Goal: Information Seeking & Learning: Learn about a topic

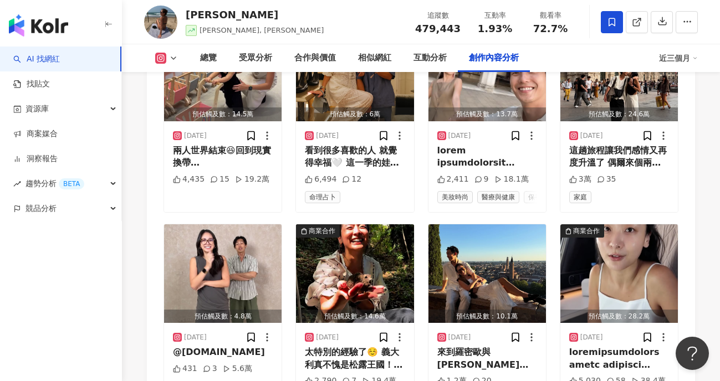
scroll to position [3339, 0]
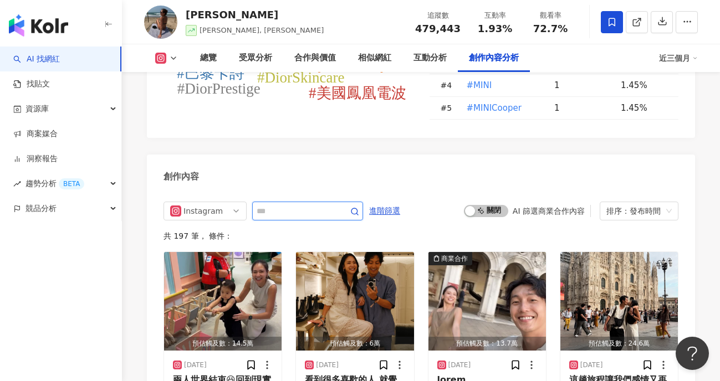
click at [277, 205] on input "text" at bounding box center [296, 211] width 78 height 13
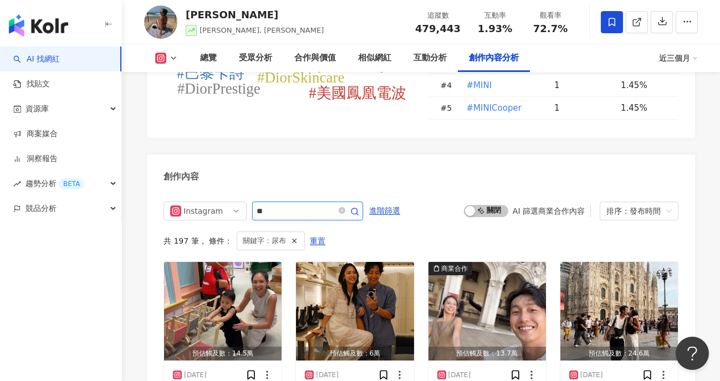
scroll to position [3405, 0]
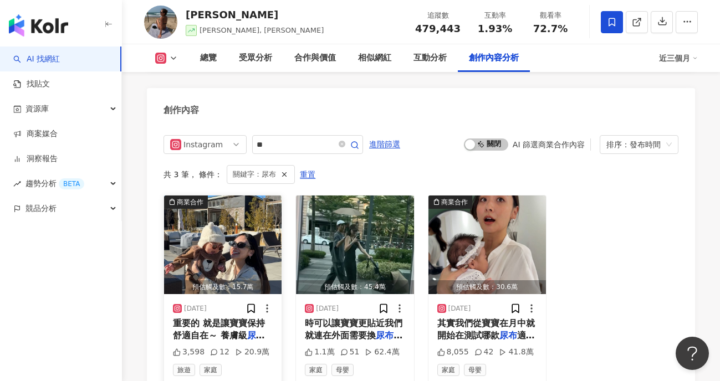
click at [207, 217] on img "button" at bounding box center [223, 245] width 118 height 99
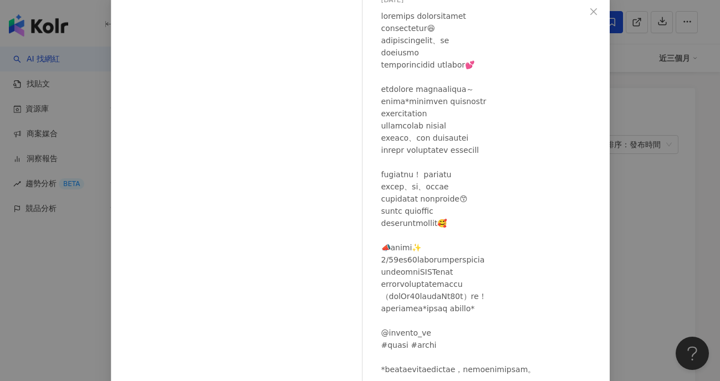
scroll to position [110, 0]
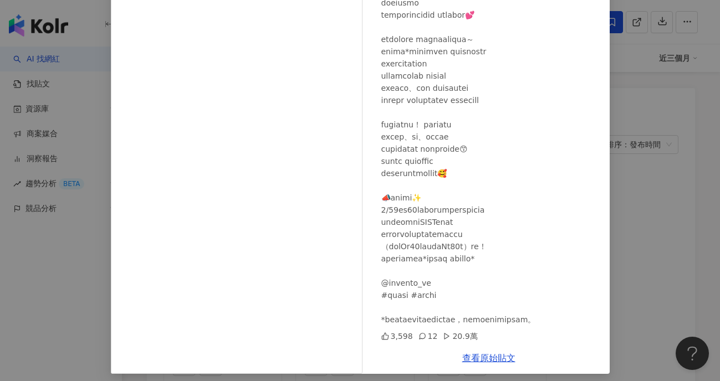
click at [631, 160] on div "中川秀美 2025/3/10 3,598 12 20.9萬 查看原始貼文" at bounding box center [360, 190] width 720 height 381
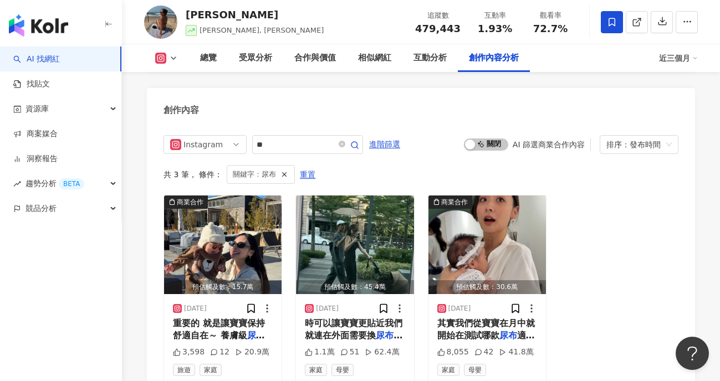
click at [641, 235] on div "商業合作 預估觸及數：15.7萬 2025/3/10 重要的 就是讓寶寶保持舒適自在～ 養膚級 尿布 *好奇小森林超柔軟 輕鬆包覆寶寶的屁 3,598 12 …" at bounding box center [421, 290] width 515 height 191
click at [615, 239] on div "商業合作 預估觸及數：15.7萬 2025/3/10 重要的 就是讓寶寶保持舒適自在～ 養膚級 尿布 *好奇小森林超柔軟 輕鬆包覆寶寶的屁 3,598 12 …" at bounding box center [421, 290] width 515 height 191
click at [645, 218] on div "商業合作 預估觸及數：15.7萬 2025/3/10 重要的 就是讓寶寶保持舒適自在～ 養膚級 尿布 *好奇小森林超柔軟 輕鬆包覆寶寶的屁 3,598 12 …" at bounding box center [421, 290] width 515 height 191
click at [644, 195] on div "商業合作 預估觸及數：15.7萬 2025/3/10 重要的 就是讓寶寶保持舒適自在～ 養膚級 尿布 *好奇小森林超柔軟 輕鬆包覆寶寶的屁 3,598 12 …" at bounding box center [421, 290] width 515 height 191
click at [638, 223] on div "商業合作 預估觸及數：15.7萬 2025/3/10 重要的 就是讓寶寶保持舒適自在～ 養膚級 尿布 *好奇小森林超柔軟 輕鬆包覆寶寶的屁 3,598 12 …" at bounding box center [421, 290] width 515 height 191
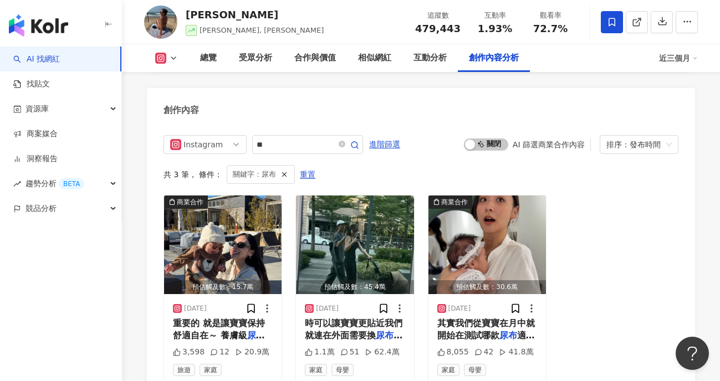
click at [616, 249] on div "商業合作 預估觸及數：15.7萬 2025/3/10 重要的 就是讓寶寶保持舒適自在～ 養膚級 尿布 *好奇小森林超柔軟 輕鬆包覆寶寶的屁 3,598 12 …" at bounding box center [421, 290] width 515 height 191
click at [628, 232] on div "商業合作 預估觸及數：15.7萬 2025/3/10 重要的 就是讓寶寶保持舒適自在～ 養膚級 尿布 *好奇小森林超柔軟 輕鬆包覆寶寶的屁 3,598 12 …" at bounding box center [421, 290] width 515 height 191
click at [613, 220] on div "商業合作 預估觸及數：15.7萬 2025/3/10 重要的 就是讓寶寶保持舒適自在～ 養膚級 尿布 *好奇小森林超柔軟 輕鬆包覆寶寶的屁 3,598 12 …" at bounding box center [421, 290] width 515 height 191
click at [595, 263] on div "商業合作 預估觸及數：15.7萬 2025/3/10 重要的 就是讓寶寶保持舒適自在～ 養膚級 尿布 *好奇小森林超柔軟 輕鬆包覆寶寶的屁 3,598 12 …" at bounding box center [421, 290] width 515 height 191
click at [614, 245] on div "商業合作 預估觸及數：15.7萬 2025/3/10 重要的 就是讓寶寶保持舒適自在～ 養膚級 尿布 *好奇小森林超柔軟 輕鬆包覆寶寶的屁 3,598 12 …" at bounding box center [421, 290] width 515 height 191
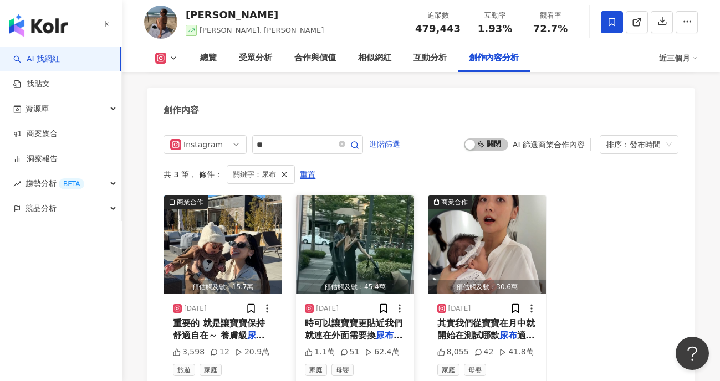
click at [336, 222] on img "button" at bounding box center [355, 245] width 118 height 99
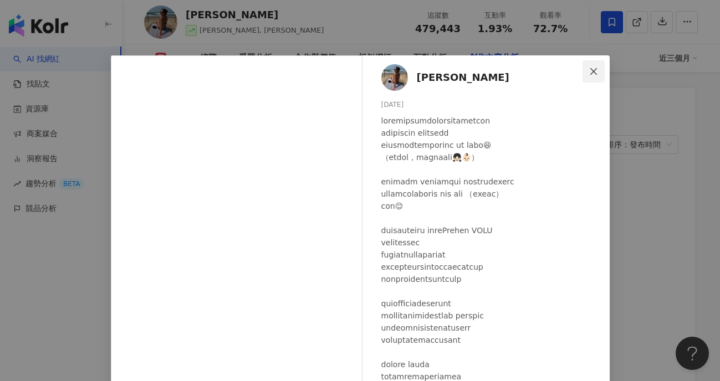
click at [589, 70] on icon "close" at bounding box center [593, 71] width 9 height 9
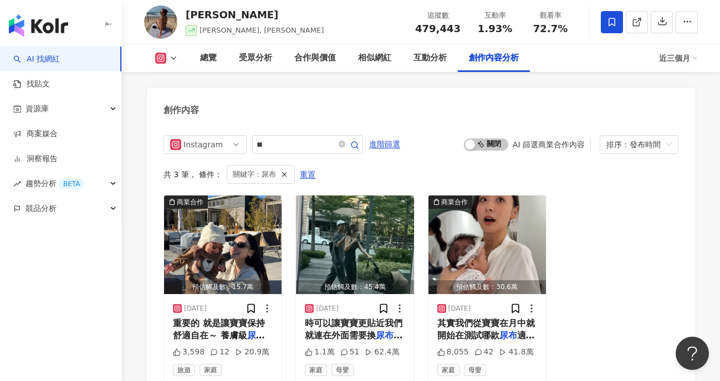
click at [599, 203] on div "商業合作 預估觸及數：15.7萬 2025/3/10 重要的 就是讓寶寶保持舒適自在～ 養膚級 尿布 *好奇小森林超柔軟 輕鬆包覆寶寶的屁 3,598 12 …" at bounding box center [421, 290] width 515 height 191
drag, startPoint x: 281, startPoint y: 131, endPoint x: 144, endPoint y: 122, distance: 137.3
click at [172, 135] on div "Instagram **" at bounding box center [264, 144] width 200 height 19
type input "*"
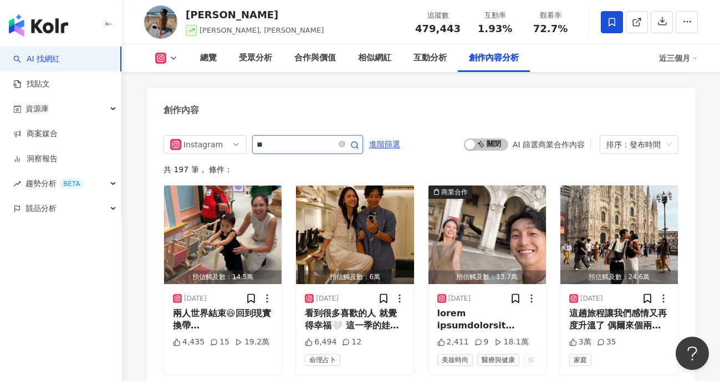
type input "*"
type input "**"
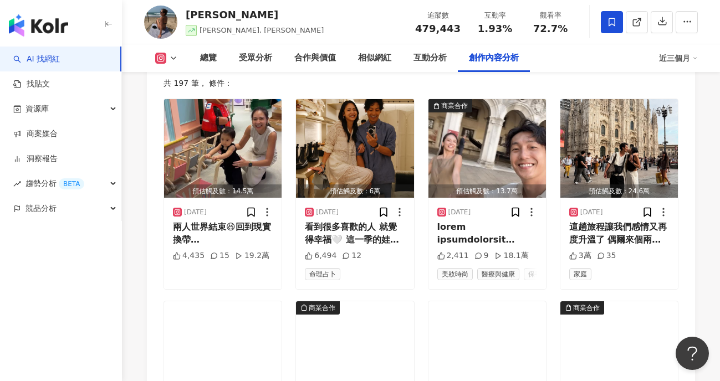
scroll to position [3409, 0]
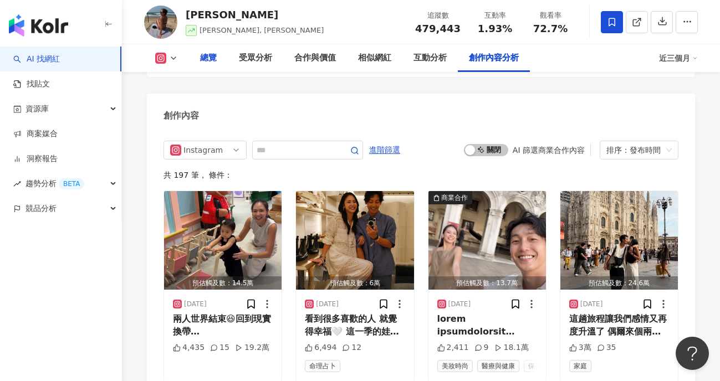
click at [225, 63] on div "總覽" at bounding box center [208, 58] width 39 height 28
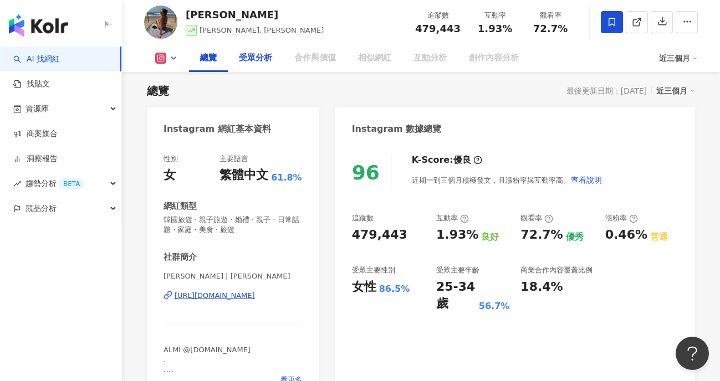
click at [254, 56] on div "受眾分析" at bounding box center [255, 58] width 33 height 13
click at [263, 62] on div "受眾分析" at bounding box center [255, 58] width 33 height 13
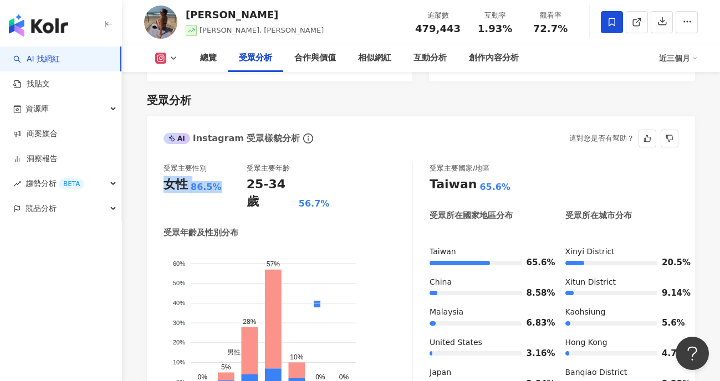
drag, startPoint x: 182, startPoint y: 180, endPoint x: 174, endPoint y: 170, distance: 12.6
click at [159, 179] on div "受眾主要性別 女性 86.5% 受眾主要年齡 25-34 歲 56.7% 受眾年齡及性別分布 男性 女性 60% 60% 50% 50% 40% 40% 30…" at bounding box center [421, 289] width 548 height 274
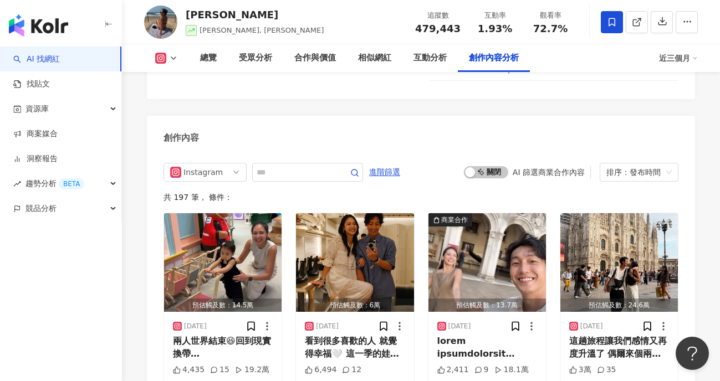
scroll to position [3381, 0]
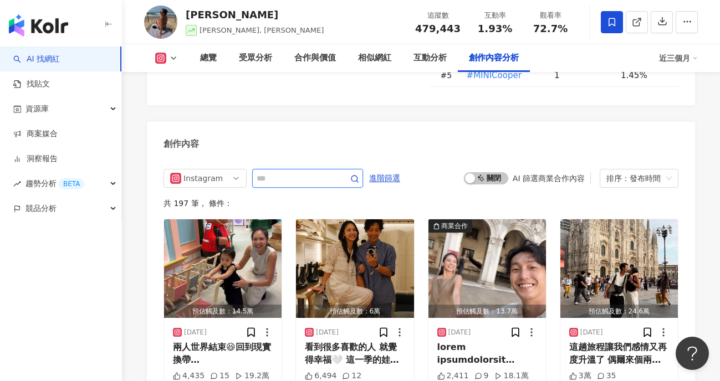
click at [286, 172] on input "text" at bounding box center [296, 178] width 78 height 13
type input "*"
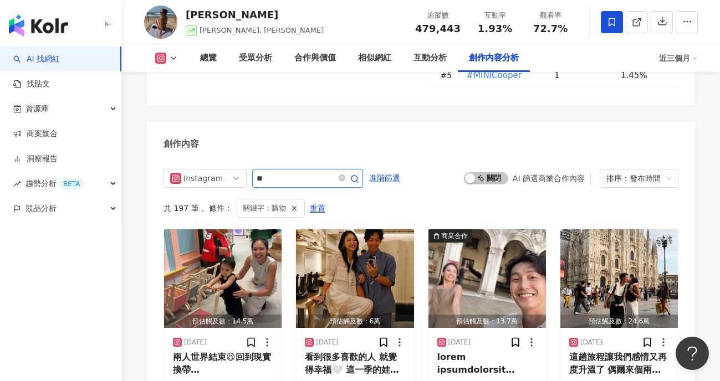
scroll to position [3405, 0]
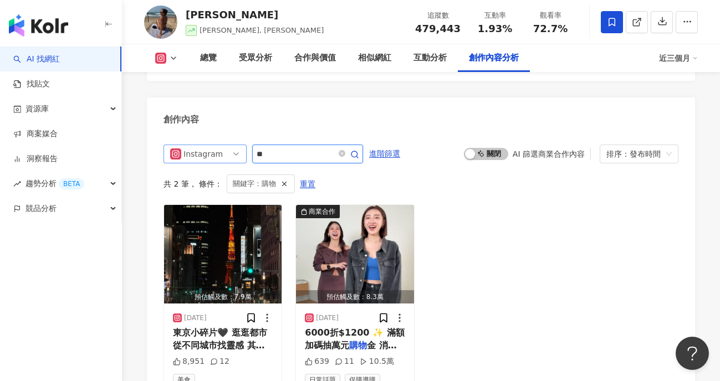
click at [243, 145] on div "Instagram **" at bounding box center [264, 154] width 200 height 19
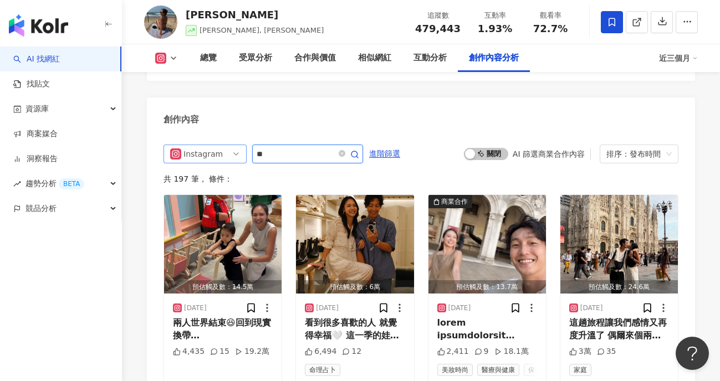
type input "*"
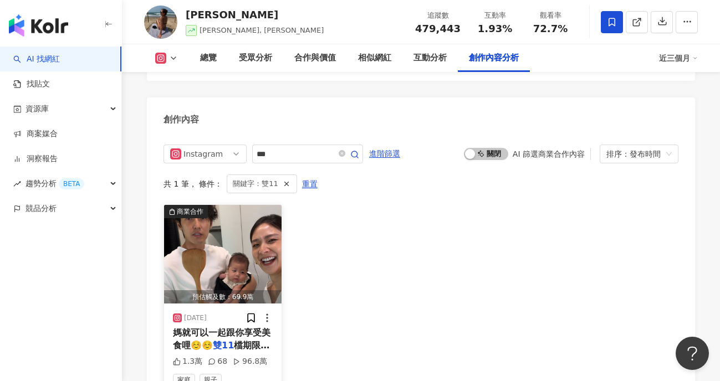
click at [239, 228] on img "button" at bounding box center [223, 254] width 118 height 99
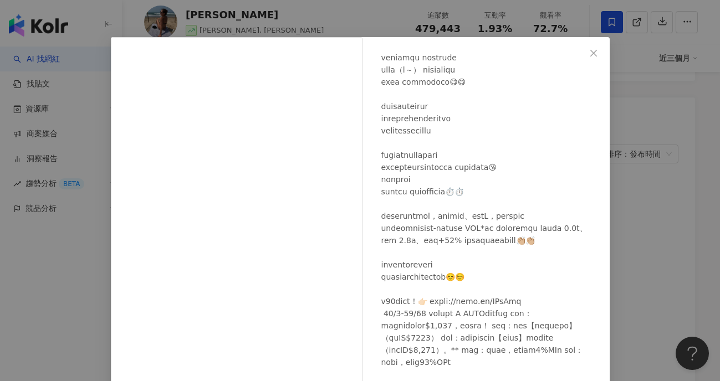
scroll to position [19, 0]
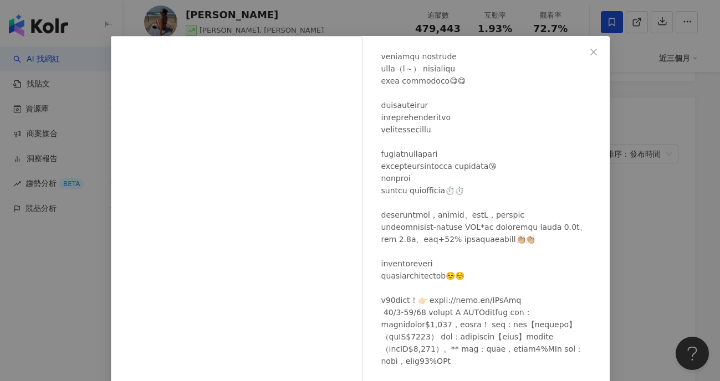
click at [478, 217] on div at bounding box center [491, 179] width 220 height 476
click at [493, 215] on div at bounding box center [491, 179] width 220 height 476
click at [453, 200] on div at bounding box center [491, 179] width 220 height 476
click at [502, 195] on div at bounding box center [491, 179] width 220 height 476
click at [510, 191] on div at bounding box center [491, 179] width 220 height 476
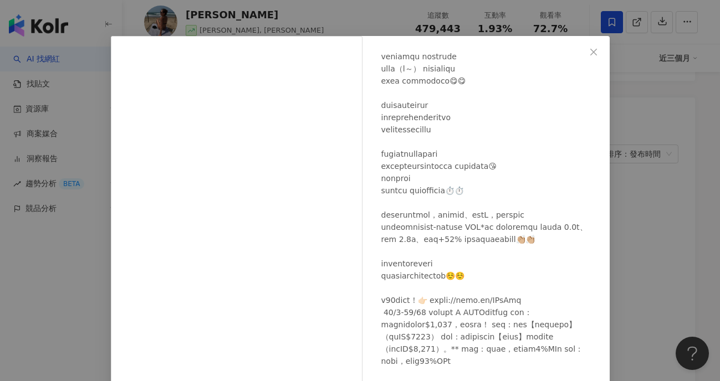
click at [533, 159] on div at bounding box center [491, 179] width 220 height 476
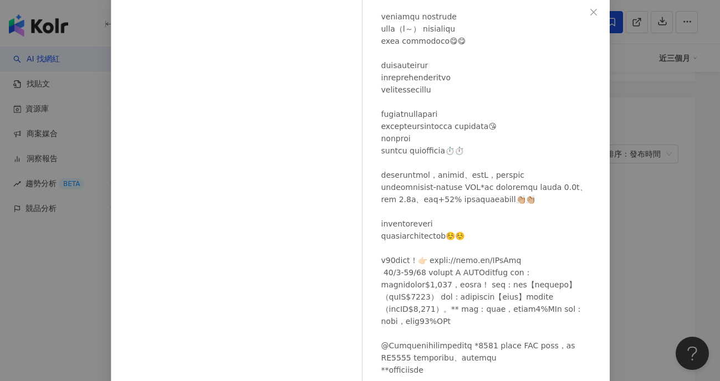
scroll to position [99, 0]
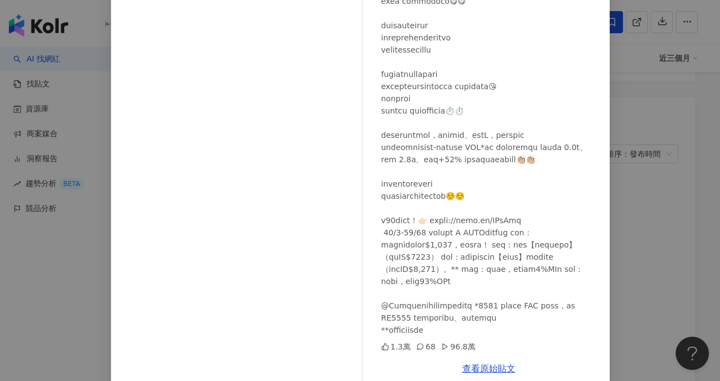
click at [653, 182] on div "中川秀美 2024/9/30 1.3萬 68 96.8萬 查看原始貼文" at bounding box center [360, 190] width 720 height 381
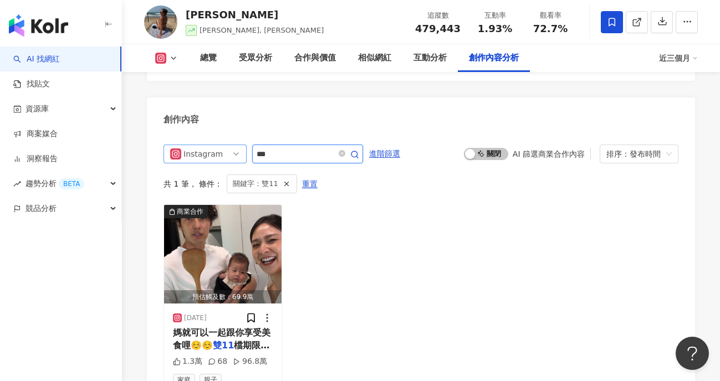
drag, startPoint x: 303, startPoint y: 125, endPoint x: 185, endPoint y: 119, distance: 117.7
click at [195, 145] on div "Instagram ***" at bounding box center [264, 154] width 200 height 19
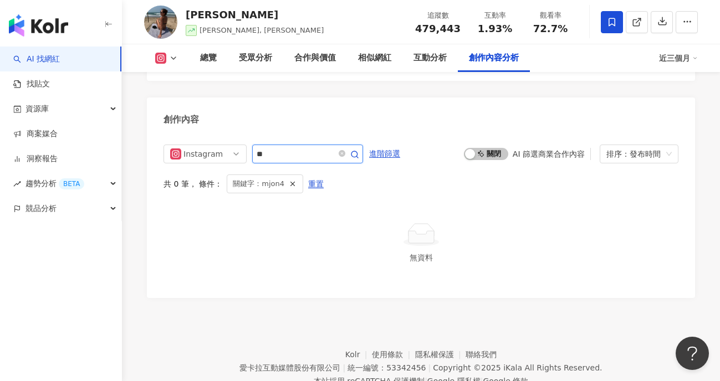
type input "*"
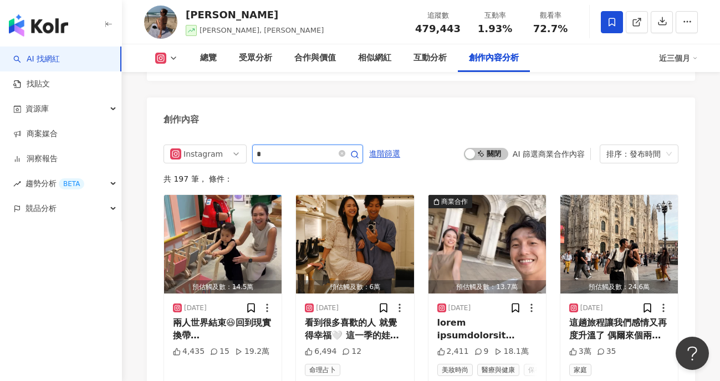
type input "*"
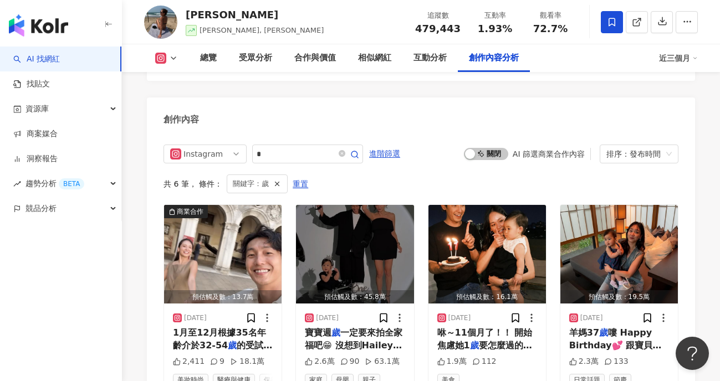
click at [63, 31] on img "button" at bounding box center [38, 25] width 59 height 22
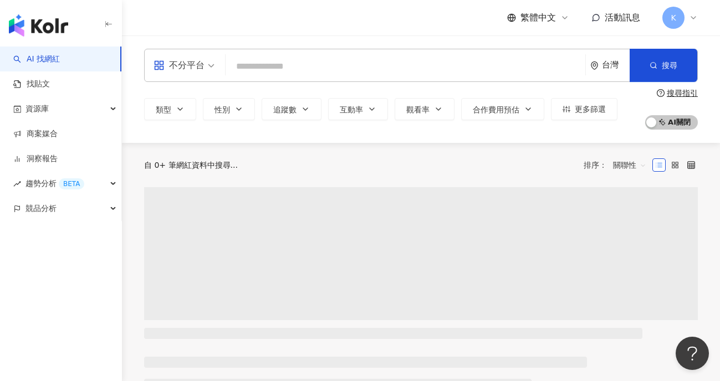
click at [192, 62] on div "不分平台" at bounding box center [179, 66] width 51 height 18
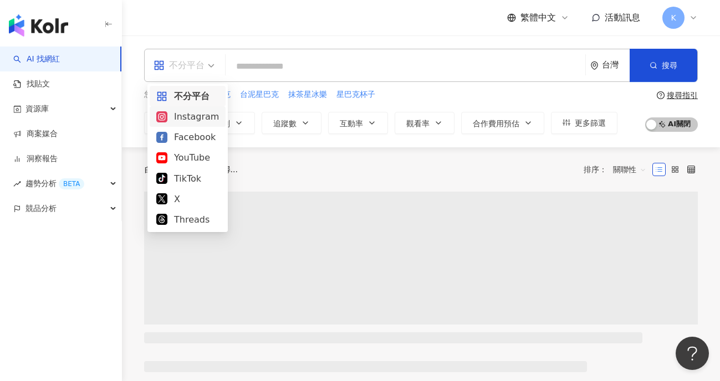
click at [185, 114] on div "Instagram" at bounding box center [187, 117] width 63 height 14
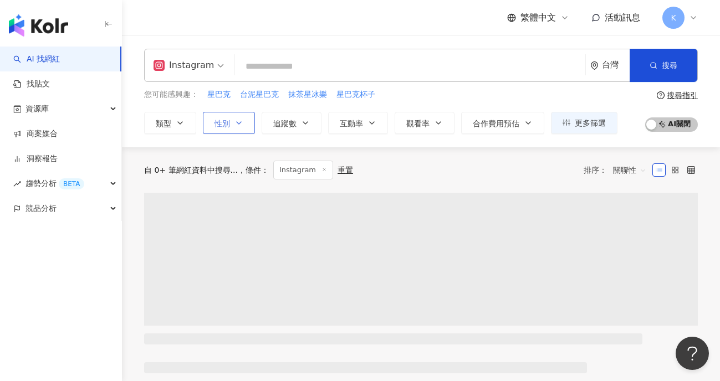
click at [208, 120] on button "性別" at bounding box center [229, 123] width 52 height 22
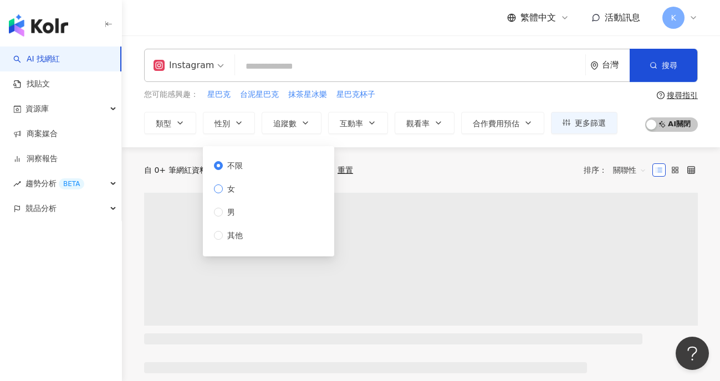
click at [226, 187] on span "女" at bounding box center [231, 189] width 17 height 12
click at [298, 128] on button "追蹤數" at bounding box center [292, 123] width 60 height 22
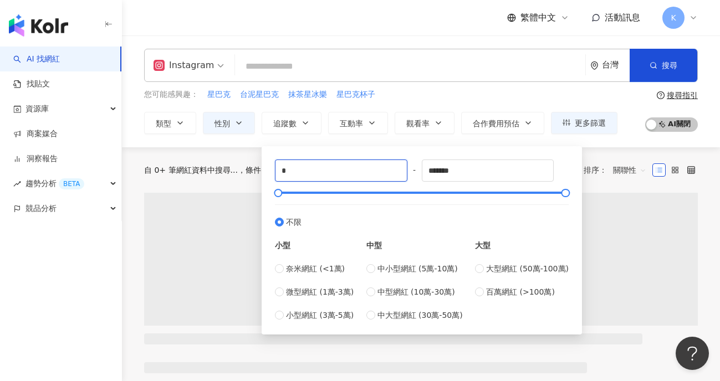
drag, startPoint x: 329, startPoint y: 177, endPoint x: 221, endPoint y: 173, distance: 108.7
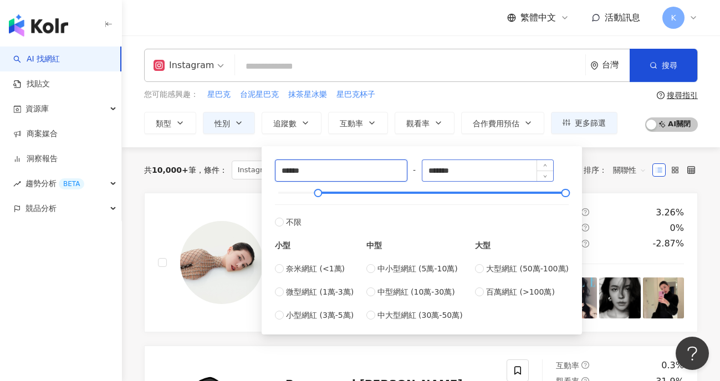
type input "******"
drag, startPoint x: 496, startPoint y: 172, endPoint x: 349, endPoint y: 167, distance: 146.4
click at [353, 168] on div "****** - ******* 不限 小型 奈米網紅 (<1萬) 微型網紅 (1萬-3萬) 小型網紅 (3萬-5萬) 中型 中小型網紅 (5萬-10萬) 中…" at bounding box center [422, 241] width 294 height 162
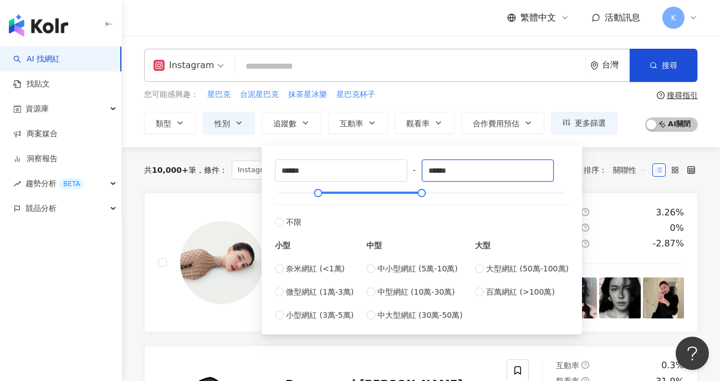
type input "******"
click at [229, 145] on div "Instagram 台灣 搜尋 您可能感興趣： 星巴克 台泥星巴克 抹茶星冰樂 星巴克杯子 類型 性別 追蹤數 互動率 觀看率 合作費用預估 更多篩選 不限 …" at bounding box center [421, 91] width 598 height 112
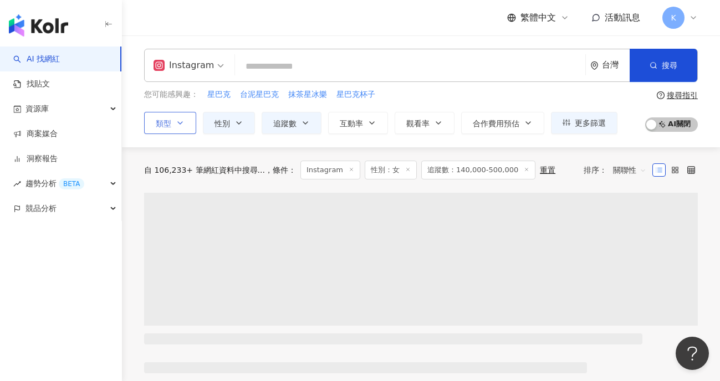
click at [175, 130] on button "類型" at bounding box center [170, 123] width 52 height 22
click at [520, 85] on div "Instagram 台灣 搜尋 您可能感興趣： 星巴克 台泥星巴克 抹茶星冰樂 星巴克杯子 類型 搜尋或選擇您想要的類型： 搜尋 藝術與娛樂 美妝時尚 氣候和…" at bounding box center [421, 91] width 598 height 85
click at [427, 68] on input "search" at bounding box center [410, 66] width 342 height 21
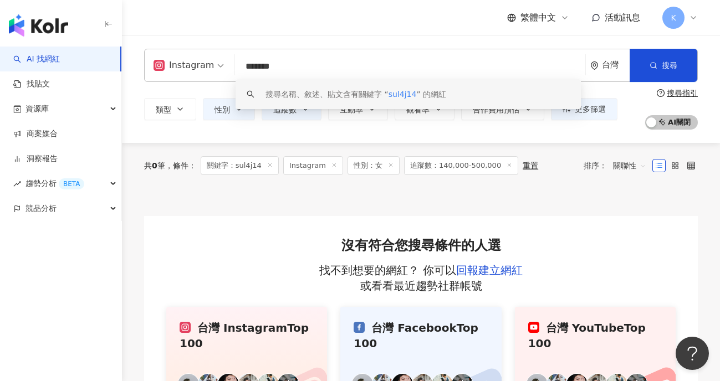
drag, startPoint x: 303, startPoint y: 67, endPoint x: 166, endPoint y: 58, distance: 136.7
click at [166, 58] on div "Instagram ******* 台灣 搜尋 keyword 搜尋名稱、敘述、貼文含有關鍵字 “ sul4j14 ” 的網紅" at bounding box center [421, 65] width 554 height 33
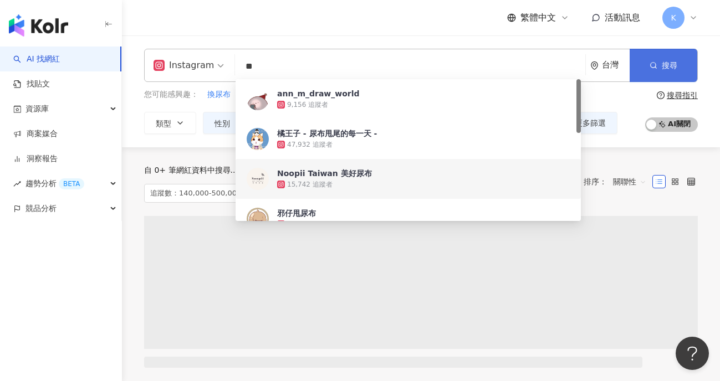
type input "**"
click at [678, 65] on button "搜尋" at bounding box center [664, 65] width 68 height 33
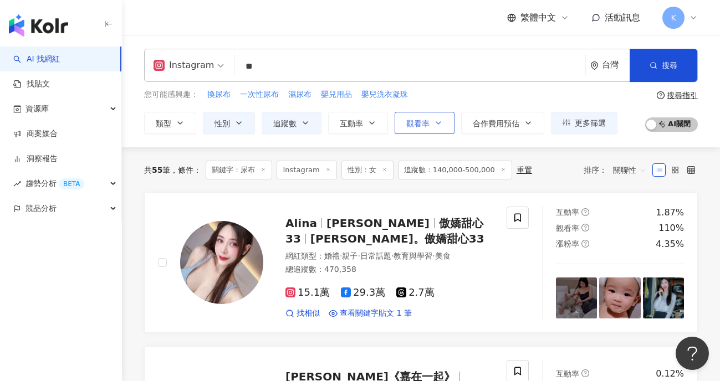
click at [433, 126] on button "觀看率" at bounding box center [425, 123] width 60 height 22
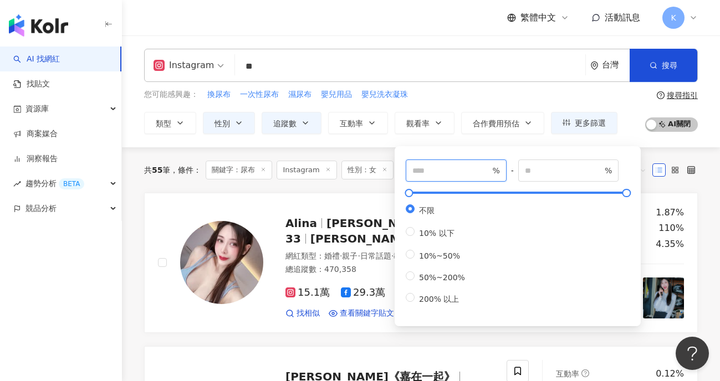
click at [453, 175] on input "number" at bounding box center [451, 171] width 78 height 12
type input "*"
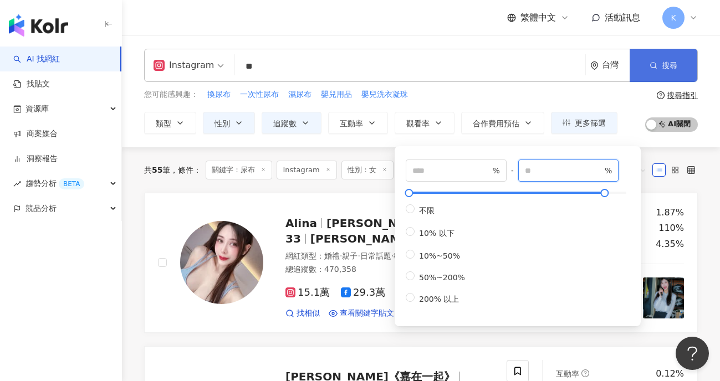
type input "****"
click at [639, 65] on button "搜尋" at bounding box center [664, 65] width 68 height 33
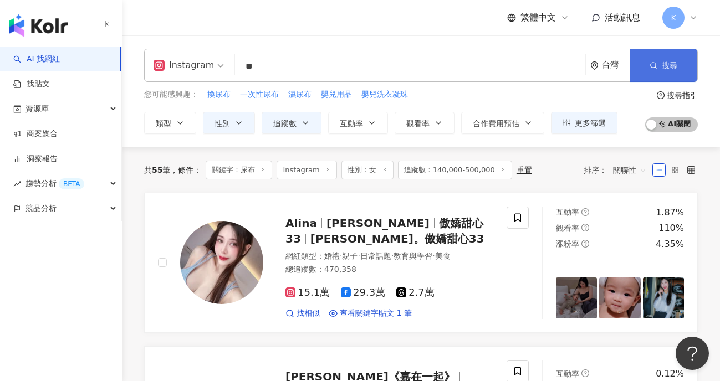
click at [688, 60] on button "搜尋" at bounding box center [664, 65] width 68 height 33
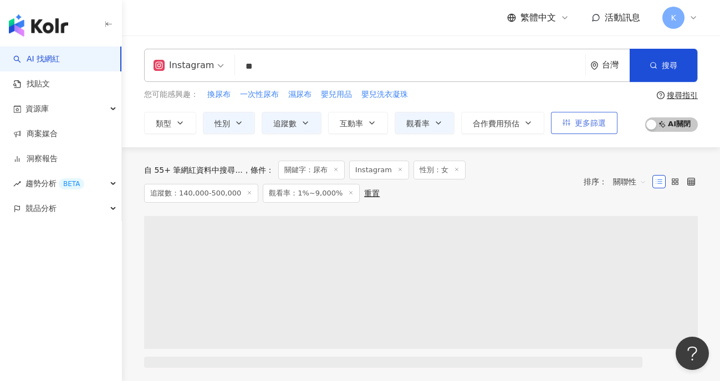
click at [590, 119] on span "更多篩選" at bounding box center [590, 123] width 31 height 9
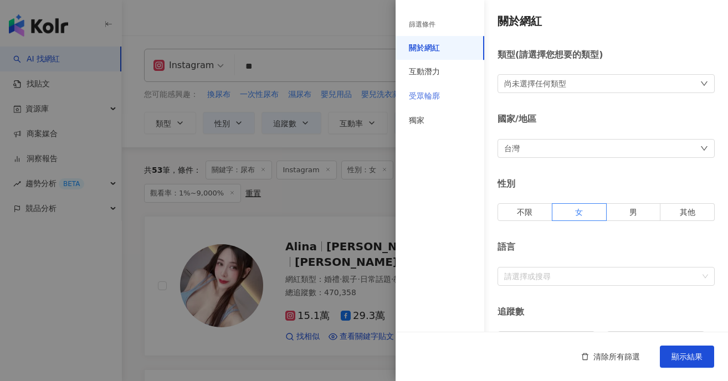
click at [446, 95] on div "受眾輪廓" at bounding box center [440, 96] width 89 height 24
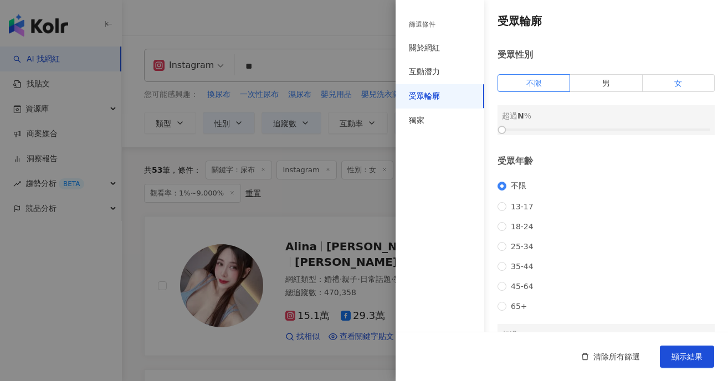
click at [649, 78] on label "女" at bounding box center [679, 83] width 72 height 18
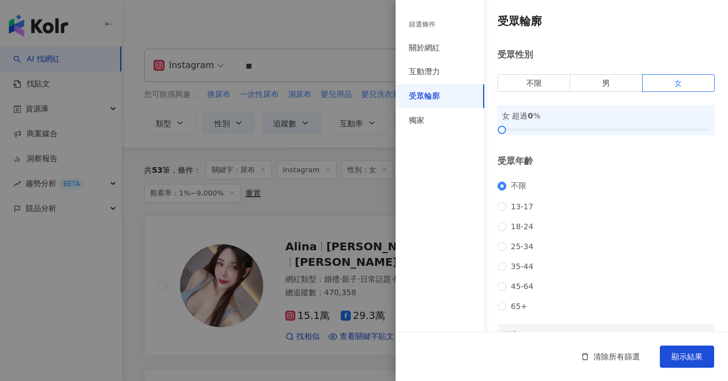
click at [547, 124] on div "女 超過 0 %" at bounding box center [606, 120] width 217 height 30
click at [528, 126] on div at bounding box center [606, 129] width 208 height 7
click at [570, 129] on div at bounding box center [606, 129] width 208 height 7
click at [591, 126] on div at bounding box center [606, 129] width 208 height 7
click at [610, 130] on div at bounding box center [606, 129] width 208 height 7
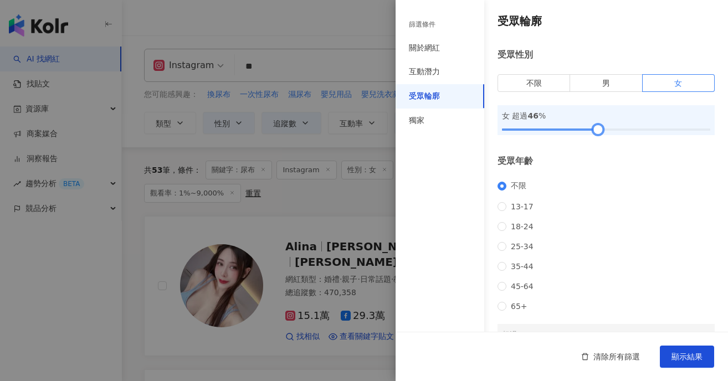
click at [594, 131] on div at bounding box center [606, 129] width 208 height 7
click at [599, 131] on div at bounding box center [598, 130] width 6 height 6
click at [607, 130] on div at bounding box center [606, 129] width 208 height 7
click at [597, 127] on div at bounding box center [606, 129] width 208 height 7
click at [691, 353] on span "顯示結果" at bounding box center [687, 357] width 31 height 9
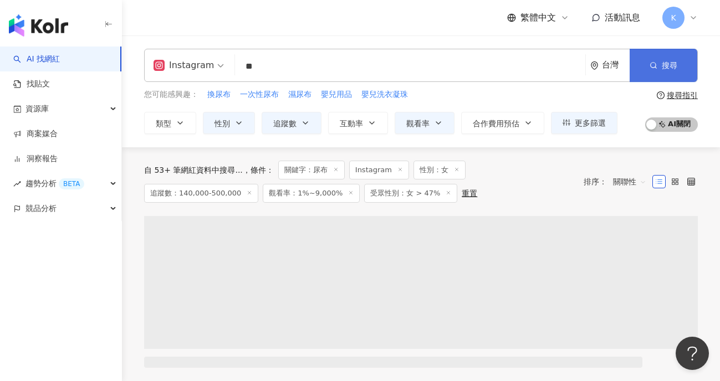
click at [677, 65] on span "搜尋" at bounding box center [670, 65] width 16 height 9
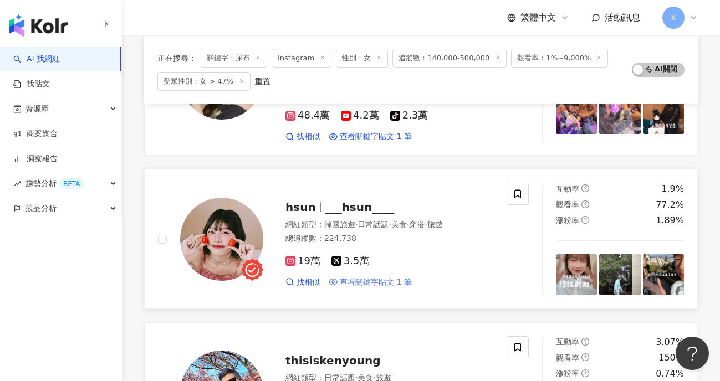
scroll to position [1663, 0]
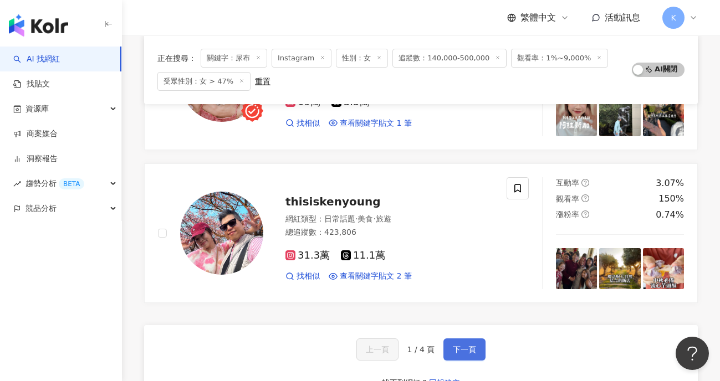
click at [469, 339] on button "下一頁" at bounding box center [465, 350] width 42 height 22
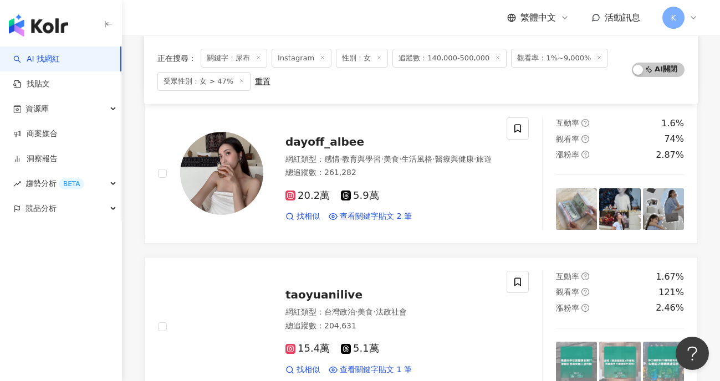
scroll to position [1818, 0]
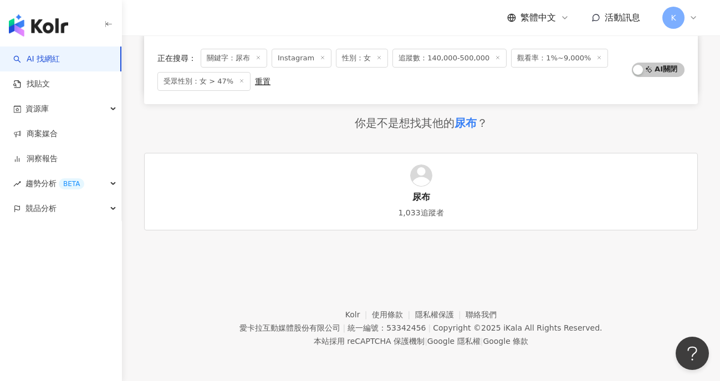
scroll to position [631, 0]
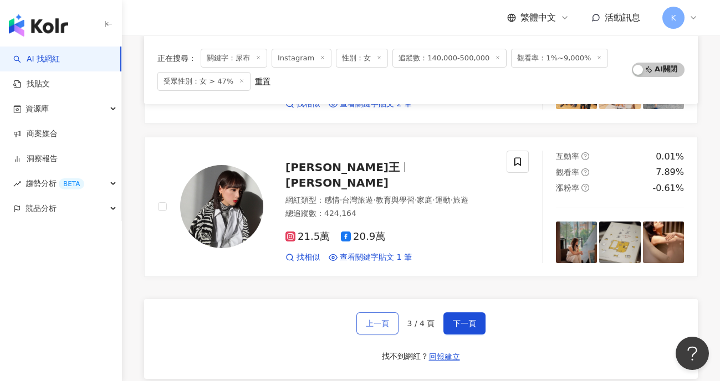
click at [371, 319] on span "上一頁" at bounding box center [377, 323] width 23 height 9
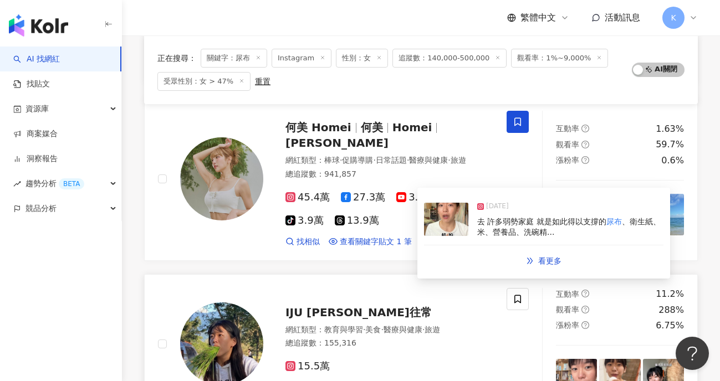
scroll to position [1769, 0]
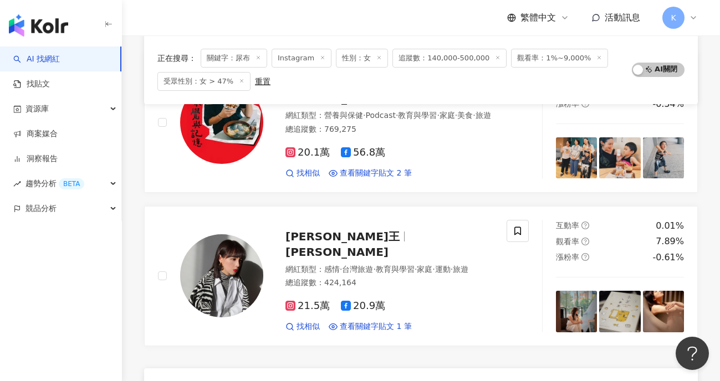
scroll to position [1839, 0]
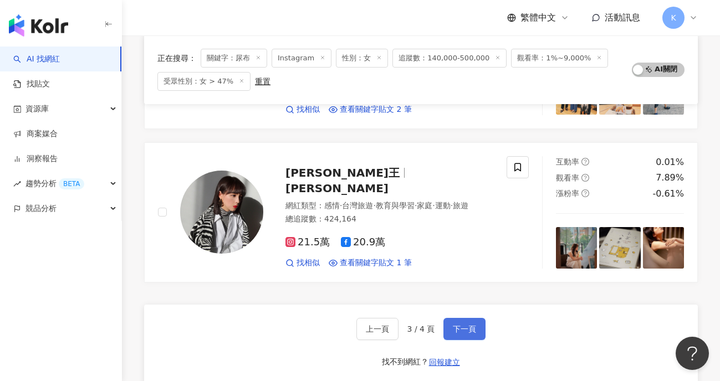
click at [470, 325] on span "下一頁" at bounding box center [464, 329] width 23 height 9
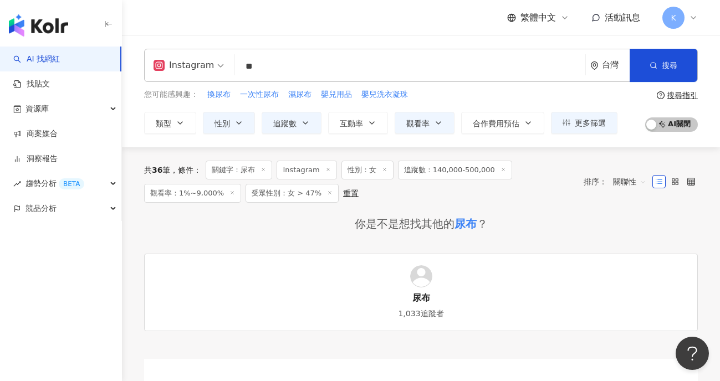
scroll to position [2, 0]
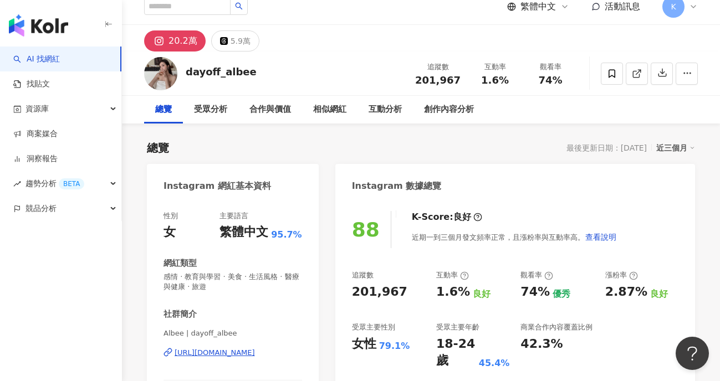
scroll to position [145, 0]
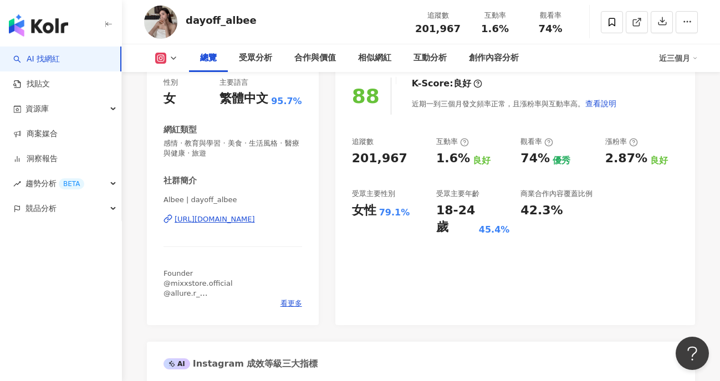
click at [255, 216] on div "https://www.instagram.com/dayoff_albee/" at bounding box center [215, 220] width 80 height 10
click at [239, 53] on div "受眾分析" at bounding box center [255, 58] width 33 height 13
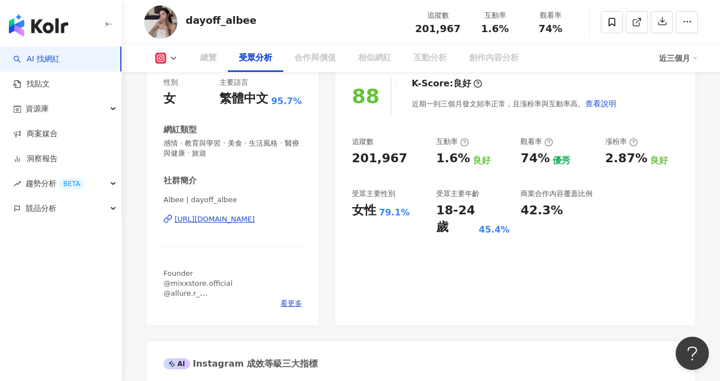
scroll to position [967, 0]
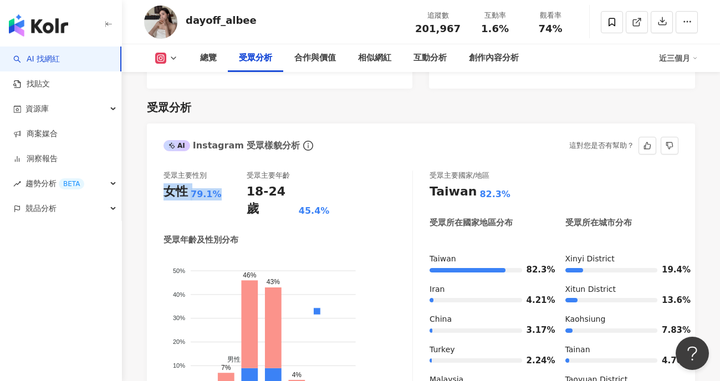
drag, startPoint x: 212, startPoint y: 179, endPoint x: 166, endPoint y: 175, distance: 46.7
click at [166, 184] on div "女性 79.1%" at bounding box center [205, 192] width 83 height 17
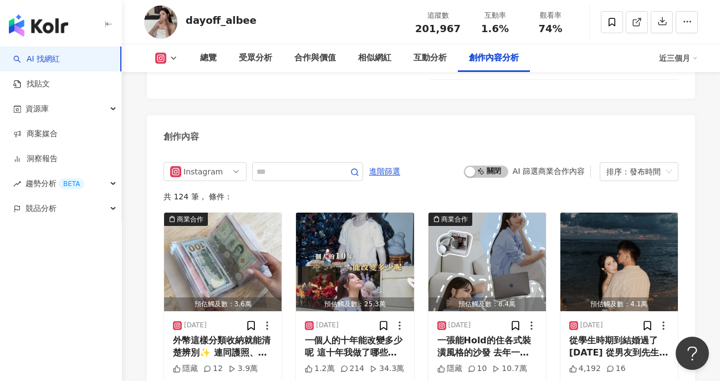
scroll to position [3402, 0]
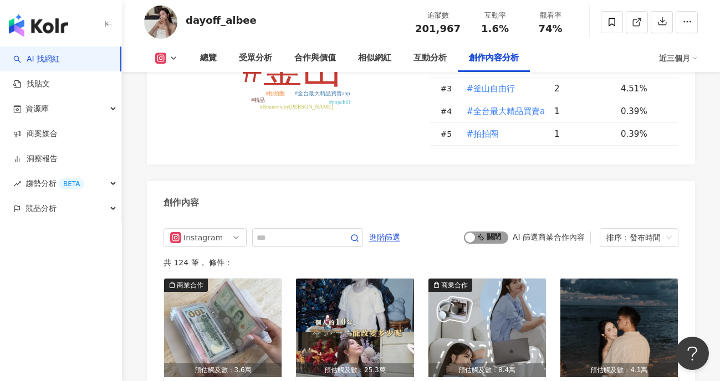
click at [494, 232] on span "啟動 關閉" at bounding box center [486, 238] width 44 height 12
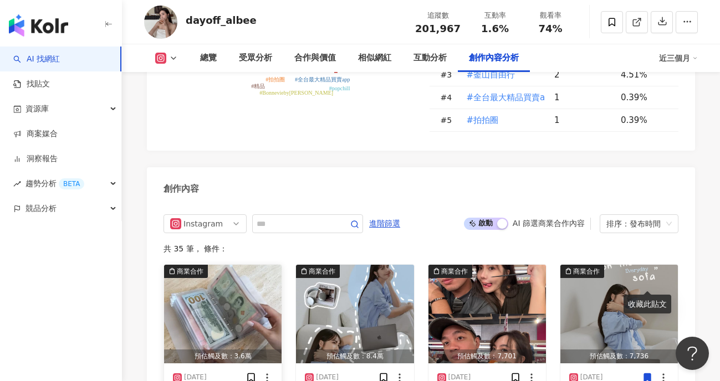
click at [232, 265] on img "button" at bounding box center [223, 314] width 118 height 99
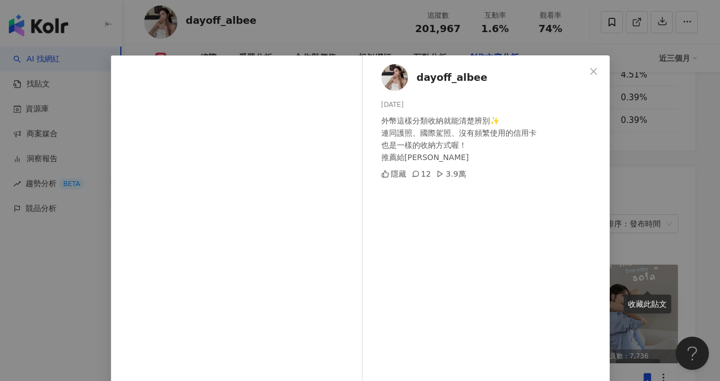
click at [710, 170] on div "dayoff_albee 2025/9/10 外幣這樣分類收納就能清楚辨別✨ 連同護照、國際駕照、沒有頻繁使用的信用卡 也是一樣的收納方式喔！ 推薦給大家 隱…" at bounding box center [360, 190] width 720 height 381
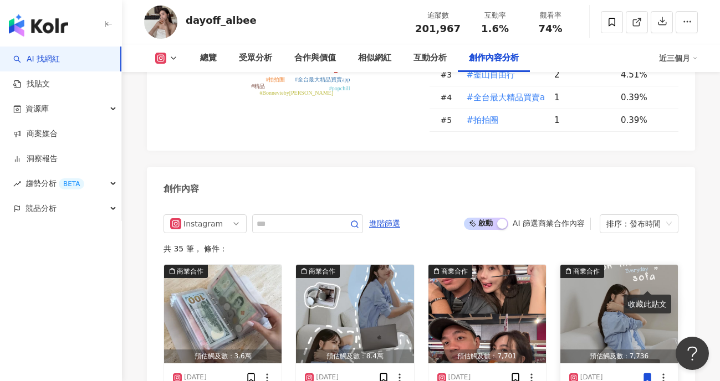
click at [615, 265] on img "button" at bounding box center [619, 314] width 118 height 99
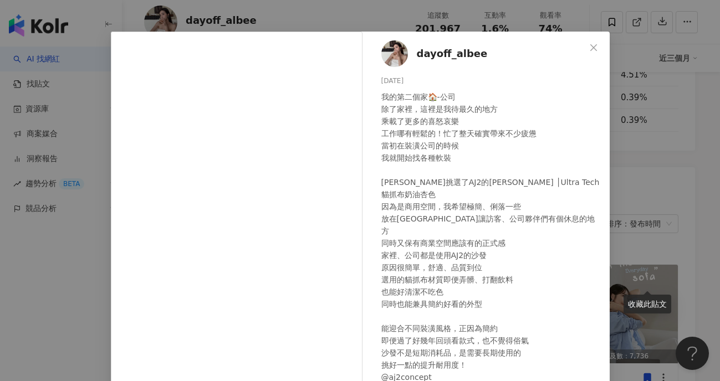
scroll to position [40, 0]
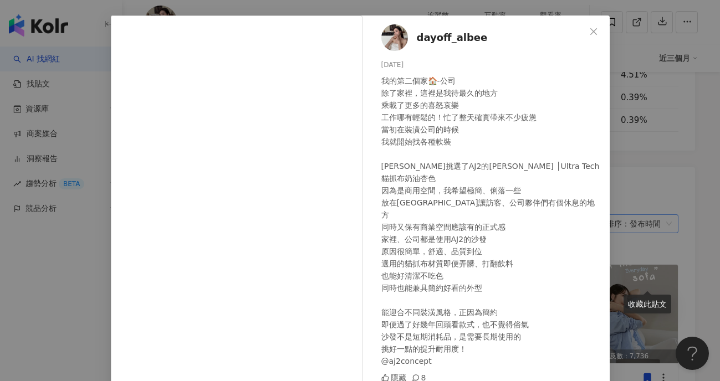
click at [630, 131] on div "dayoff_albee 2025/8/21 我的第二個家🏠-公司 除了家裡，這裡是我待最久的地方 乘載了更多的喜怒哀樂 工作哪有輕鬆的！忙了整天確實帶來不少…" at bounding box center [360, 190] width 720 height 381
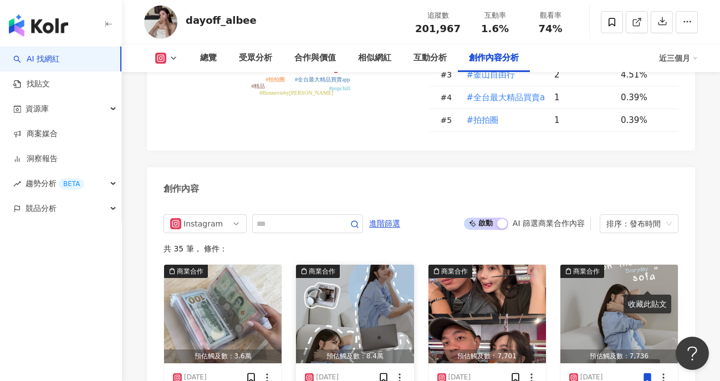
click at [365, 265] on img "button" at bounding box center [355, 314] width 118 height 99
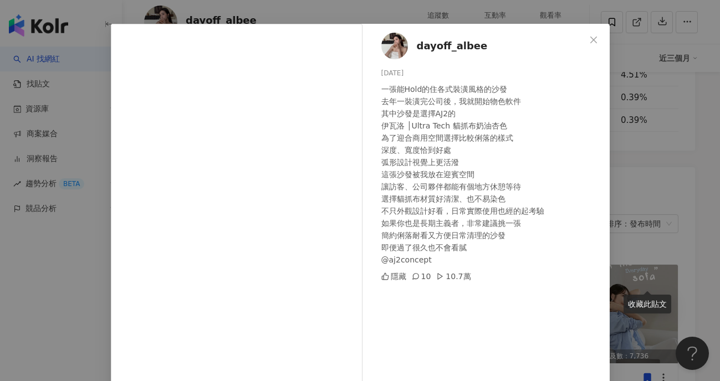
scroll to position [32, 0]
click at [636, 144] on div "dayoff_albee 2025/9/2 一張能Hold的住各式裝潢風格的沙發 去年一裝潢完公司後，我就開始物色軟件 其中沙發是選擇AJ2的 伊瓦洛 │Ul…" at bounding box center [360, 190] width 720 height 381
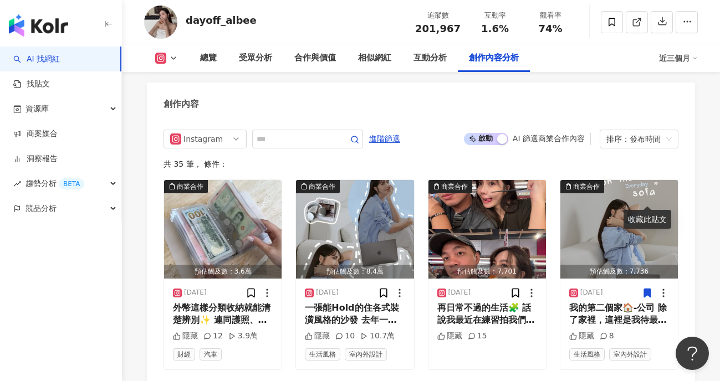
scroll to position [3600, 0]
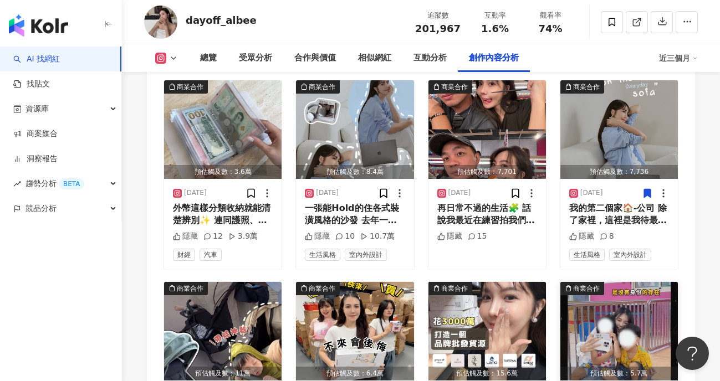
click at [641, 282] on img "button" at bounding box center [619, 331] width 118 height 99
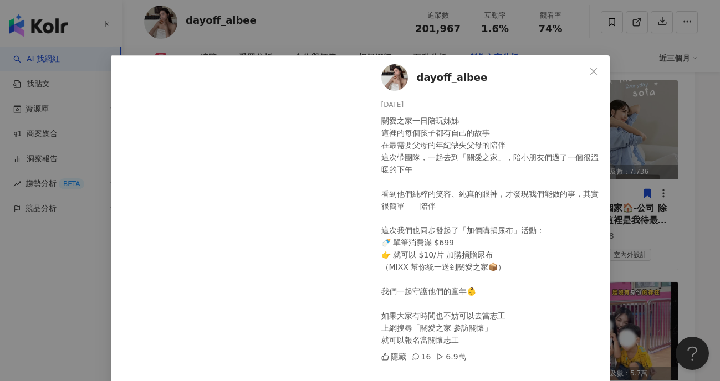
click at [640, 193] on div "dayoff_albee 2025/7/21 關愛之家一日陪玩姊姊 這裡的每個孩子都有自己的故事 在最需要父母的年紀缺失父母的陪伴 這次帶團隊，一起去到「關愛…" at bounding box center [360, 190] width 720 height 381
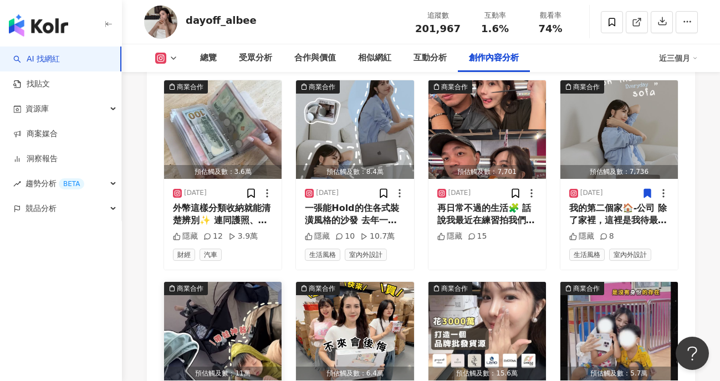
click at [236, 282] on img "button" at bounding box center [223, 331] width 118 height 99
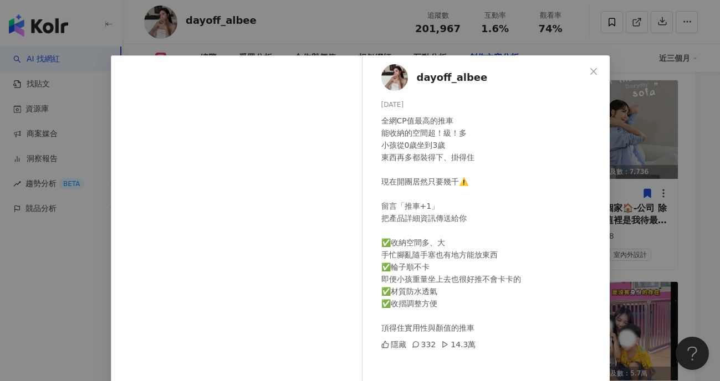
click at [640, 172] on div "dayoff_albee 2025/8/7 全網CP值最高的推車 能收納的空間超！級！多 小孩從0歲坐到3歲 東西再多都裝得下、掛得住 現在開團居然只要幾千⚠…" at bounding box center [360, 190] width 720 height 381
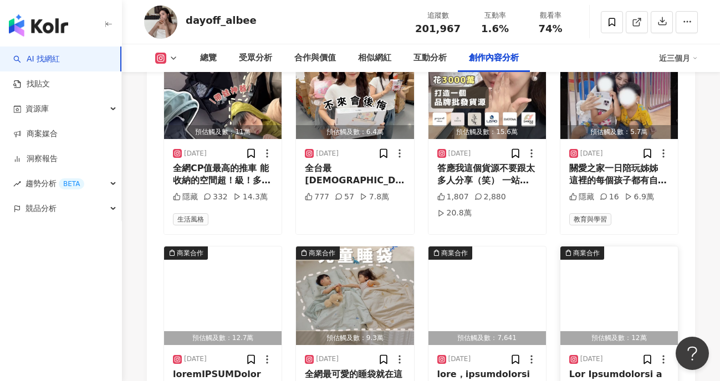
scroll to position [3842, 0]
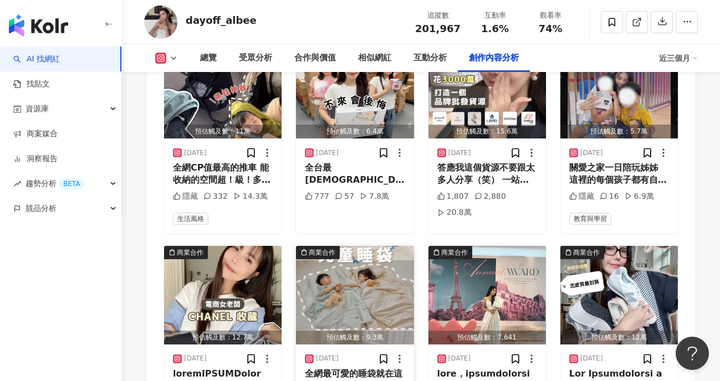
click at [355, 246] on img "button" at bounding box center [355, 295] width 118 height 99
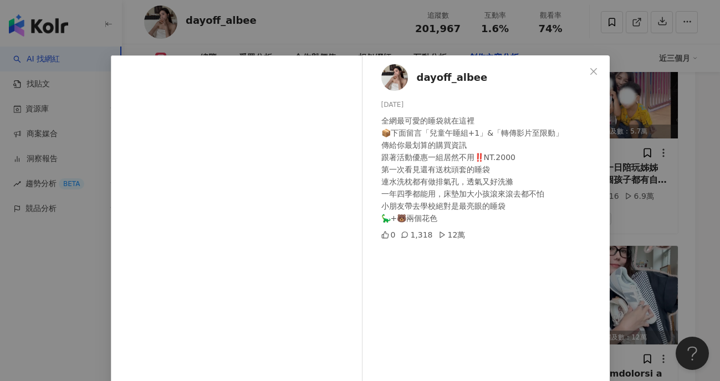
click at [645, 138] on div "dayoff_albee 2025/7/15 全網最可愛的睡袋就在這裡 📦下面留言「兒童午睡組+1」&「轉傳影片至限動」 傳給你最划算的購買資訊 跟著活動優惠…" at bounding box center [360, 190] width 720 height 381
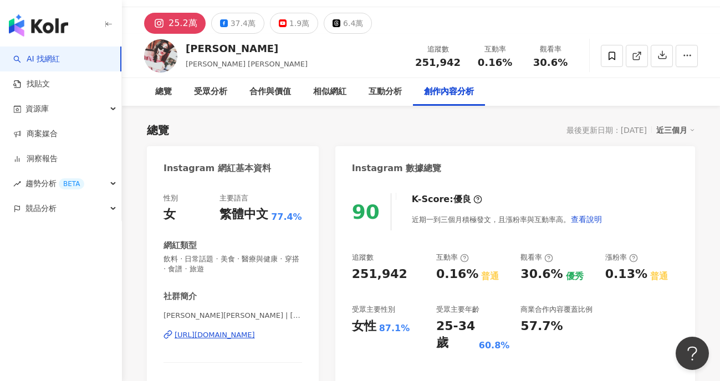
scroll to position [30, 0]
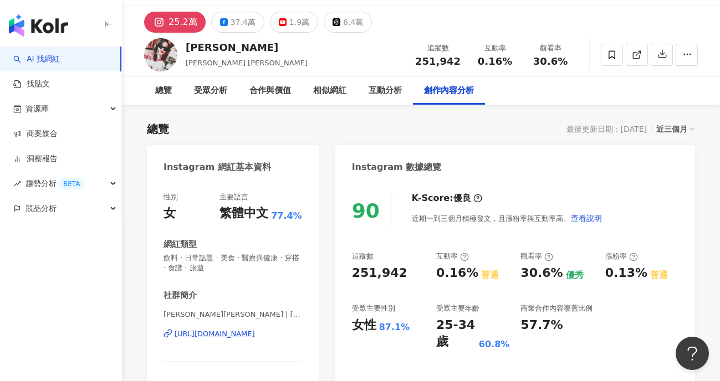
click at [225, 338] on div "https://www.instagram.com/hannah_lovelife/" at bounding box center [215, 334] width 80 height 10
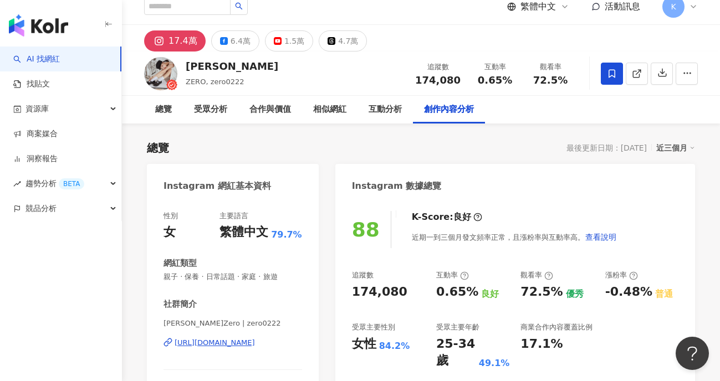
scroll to position [86, 0]
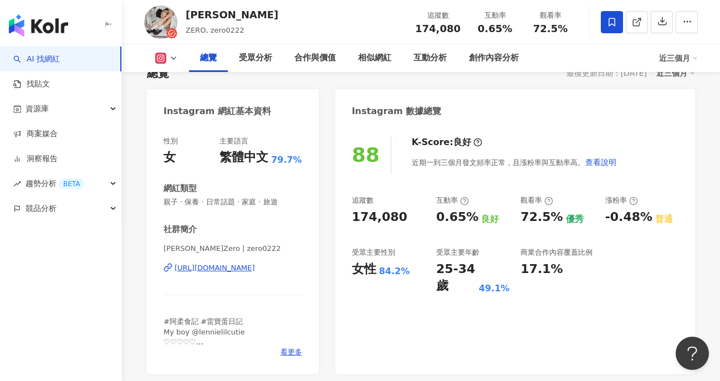
click at [255, 271] on div "[URL][DOMAIN_NAME]" at bounding box center [215, 268] width 80 height 10
